Goal: Information Seeking & Learning: Learn about a topic

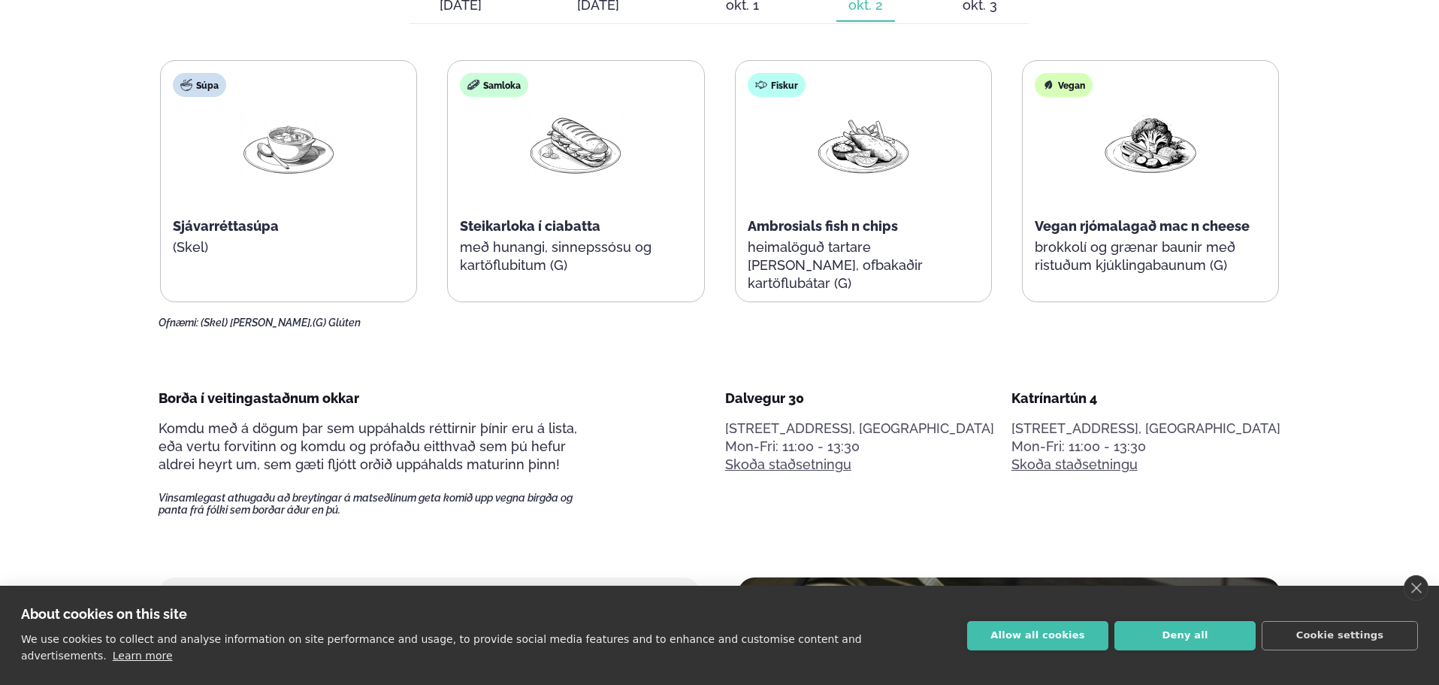
scroll to position [827, 0]
click at [1423, 601] on link "close" at bounding box center [1416, 588] width 25 height 26
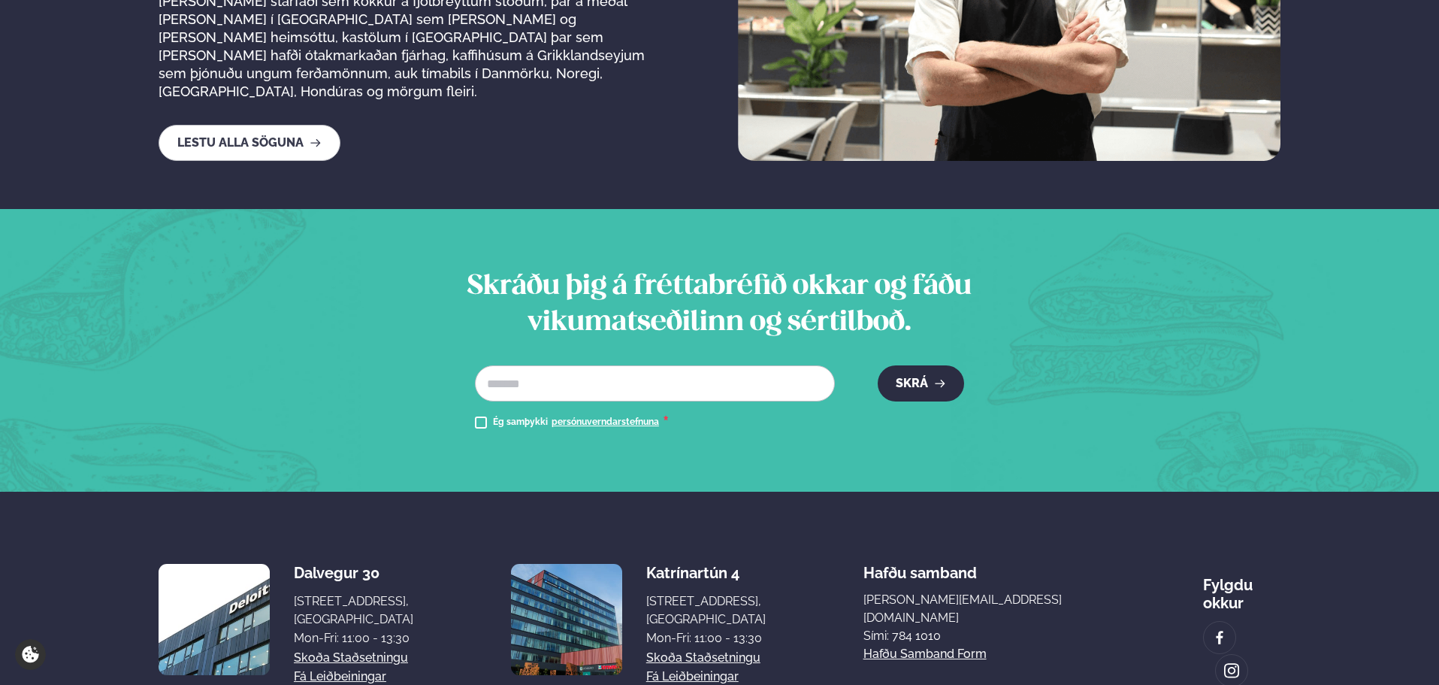
scroll to position [2681, 0]
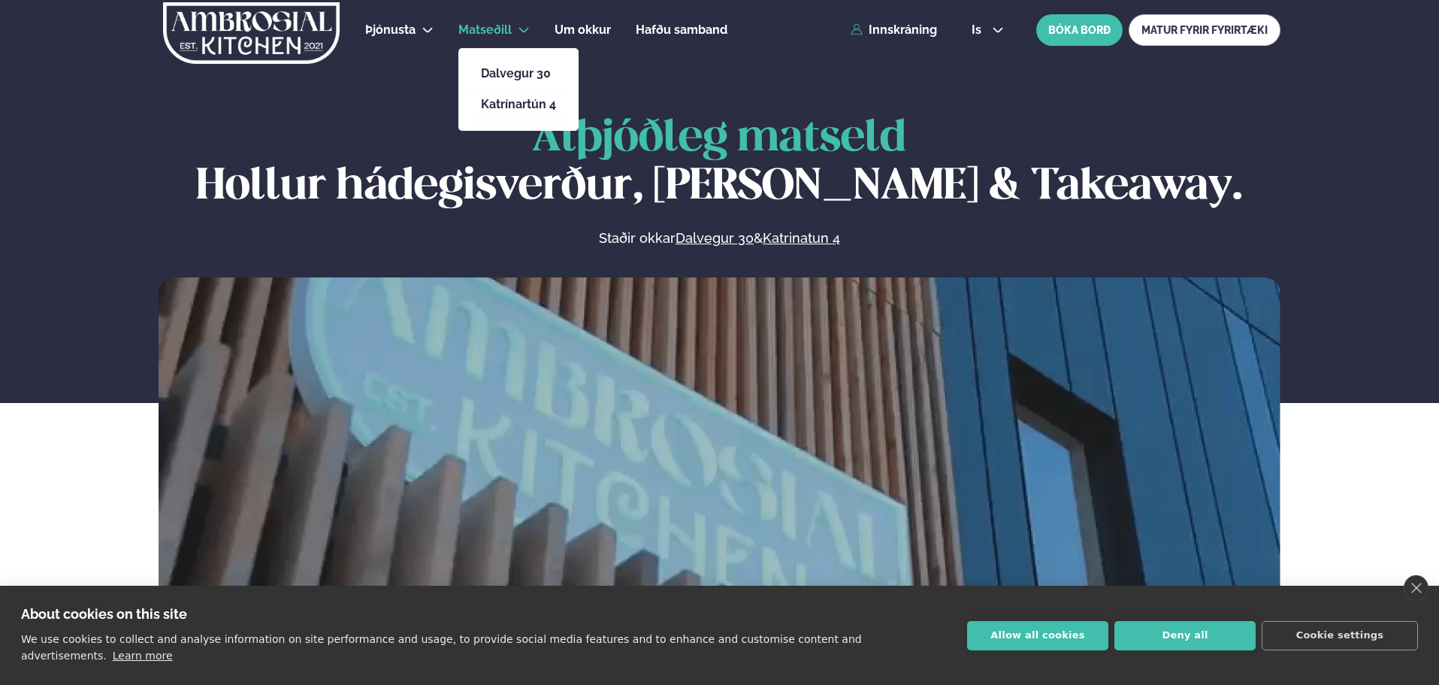
click at [485, 23] on span "Matseðill" at bounding box center [485, 30] width 53 height 14
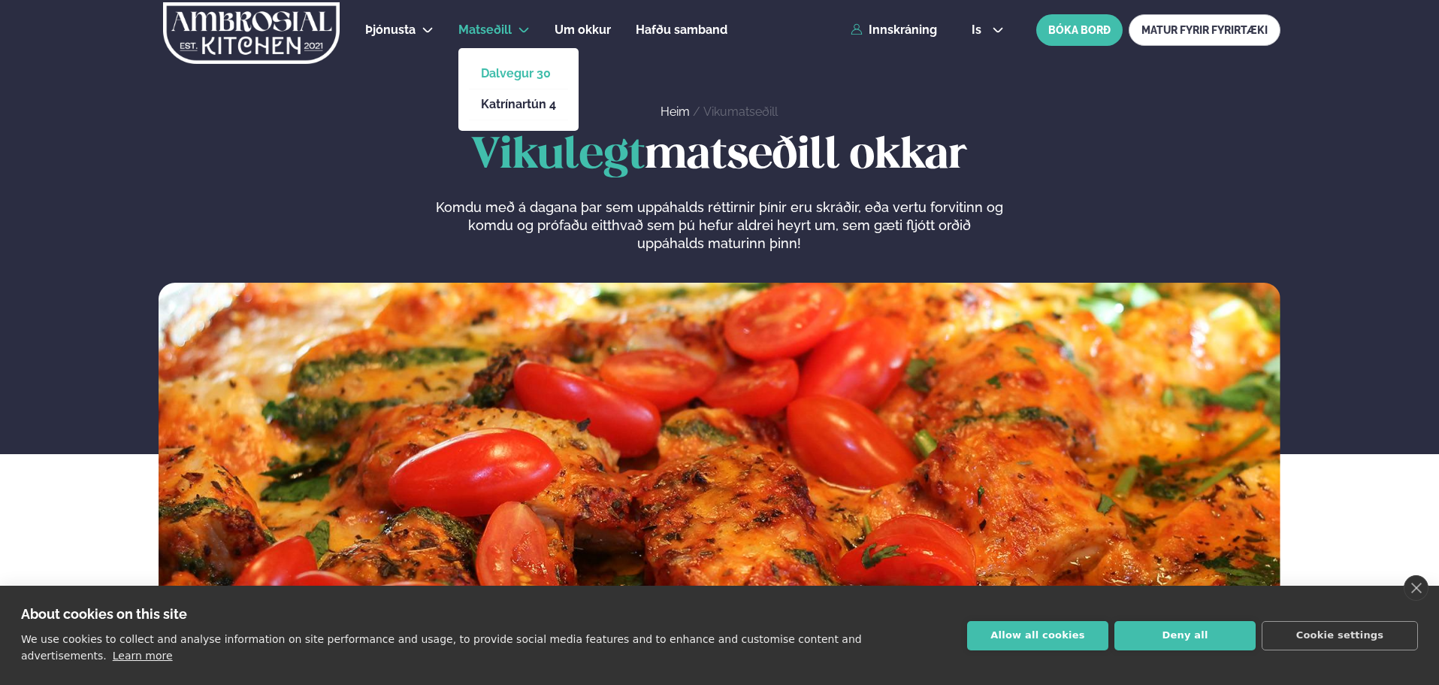
click at [529, 69] on link "Dalvegur 30" at bounding box center [518, 74] width 75 height 12
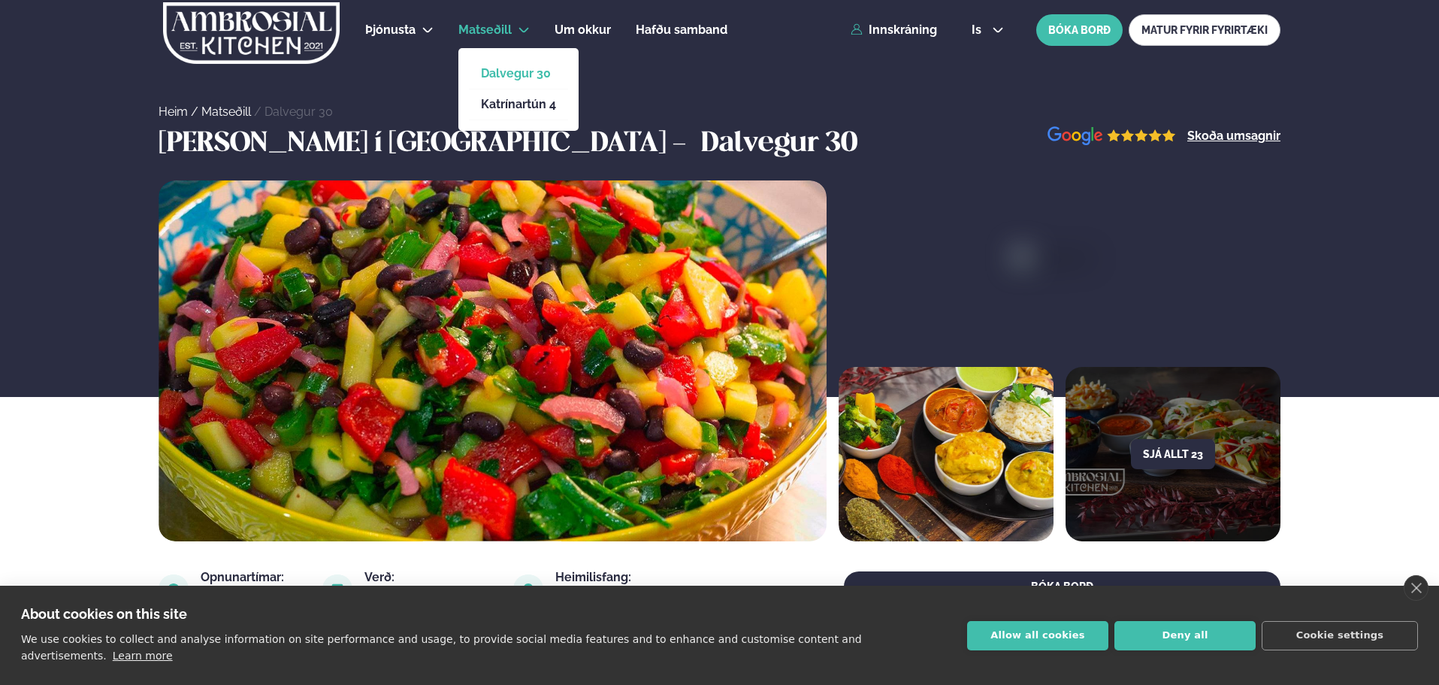
click at [498, 21] on link "Matseðill" at bounding box center [485, 30] width 53 height 18
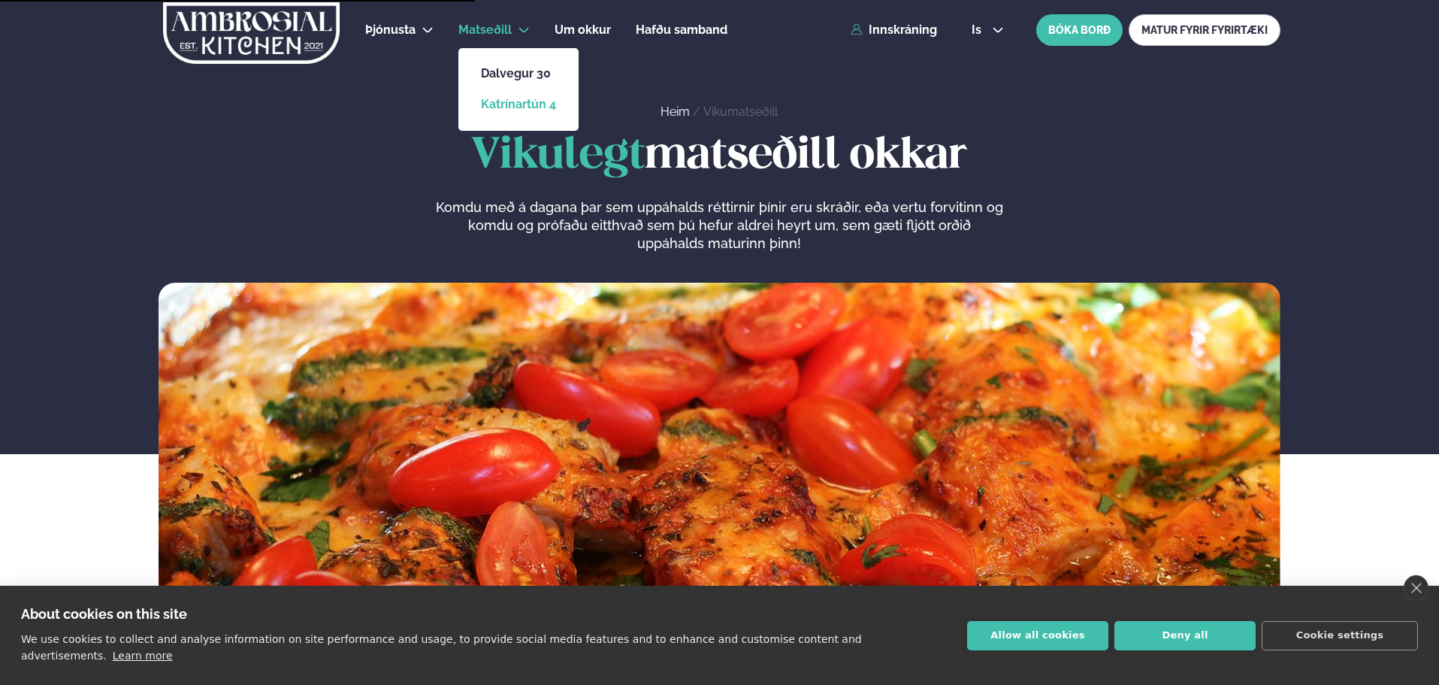
click at [522, 110] on link "Katrínartún 4" at bounding box center [518, 104] width 75 height 12
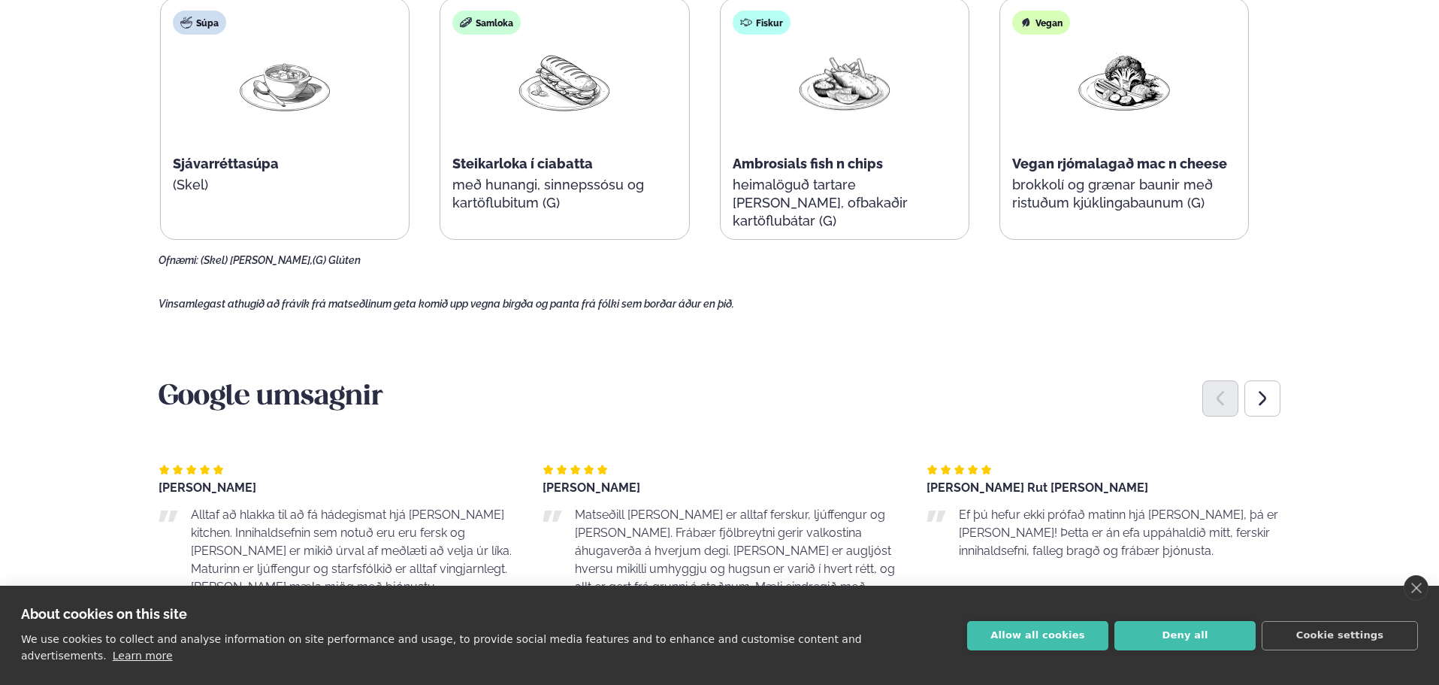
scroll to position [701, 0]
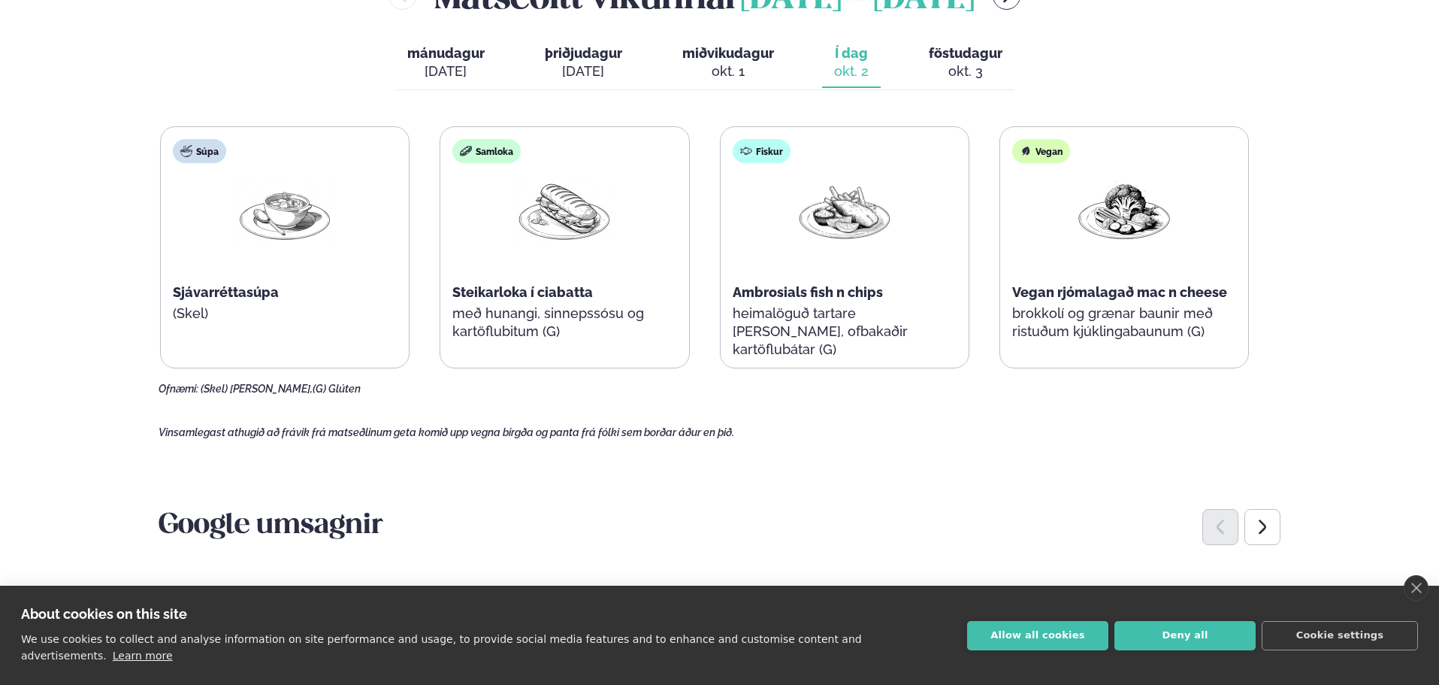
click at [956, 62] on button "föstudagur fös. okt. 3" at bounding box center [966, 63] width 98 height 50
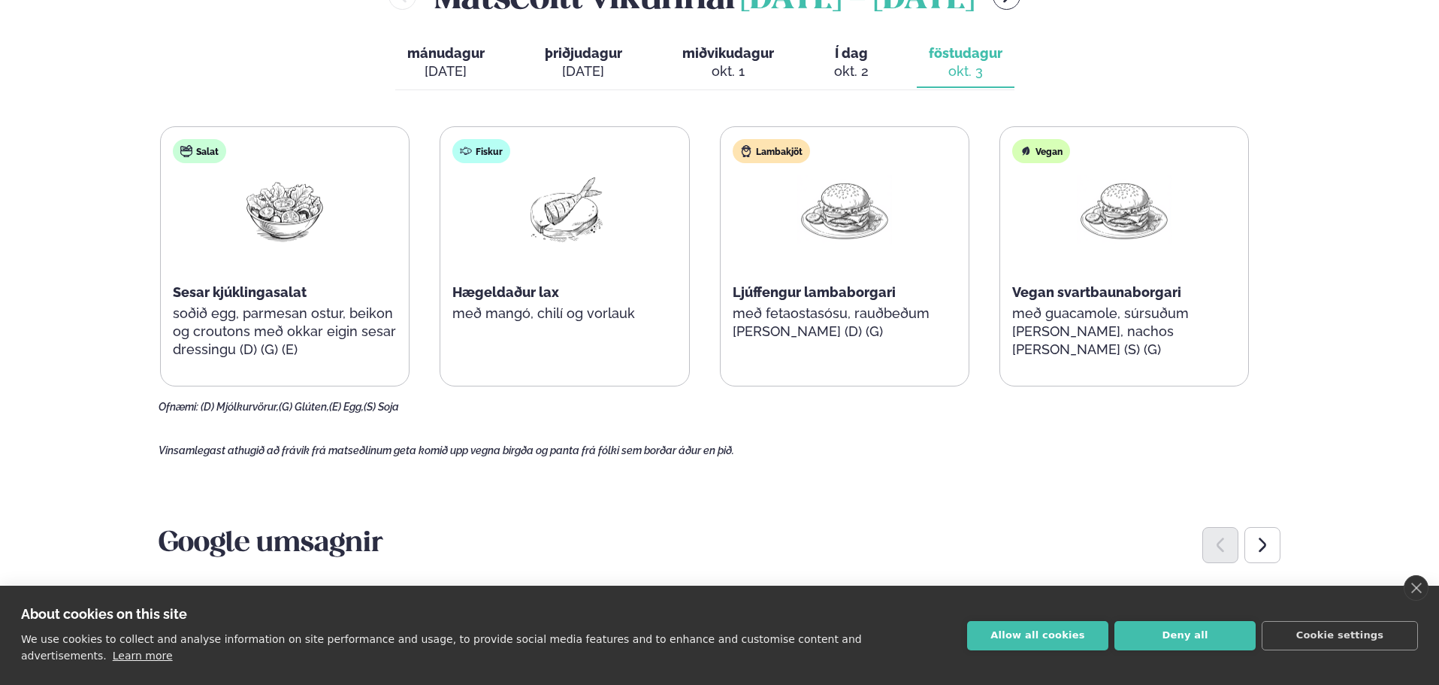
click at [859, 74] on div "okt. 2" at bounding box center [851, 71] width 35 height 18
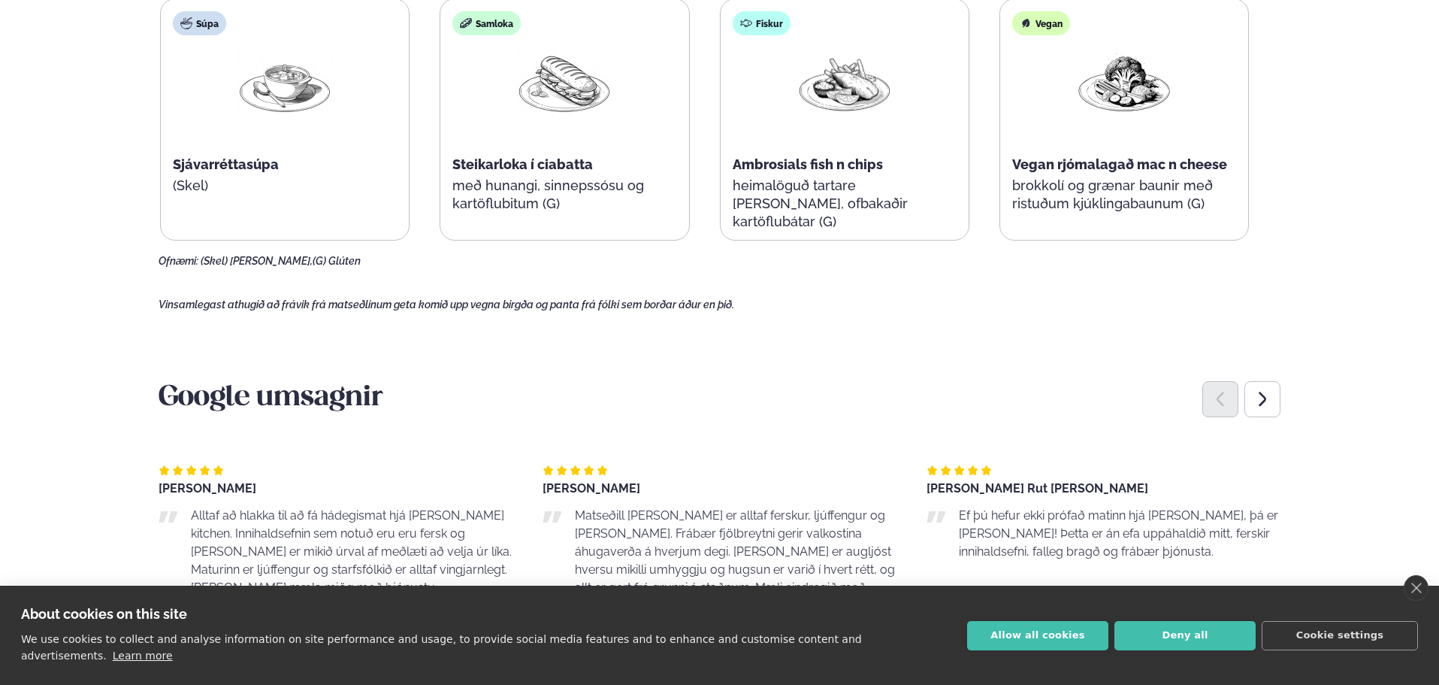
scroll to position [851, 0]
